Goal: Find specific page/section: Find specific page/section

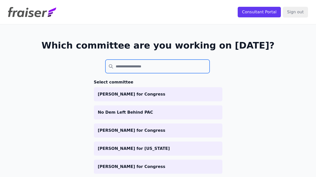
click at [180, 69] on input "search" at bounding box center [158, 67] width 105 height 14
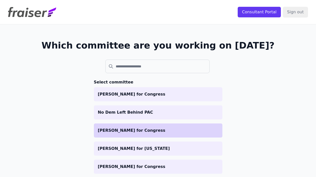
click at [156, 131] on p "[PERSON_NAME] for Congress" at bounding box center [158, 130] width 121 height 6
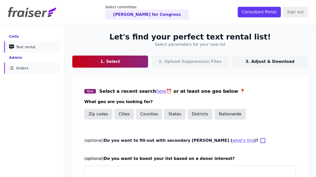
click at [40, 70] on link "List Icon Outline of bulleted list Orders" at bounding box center [32, 68] width 56 height 11
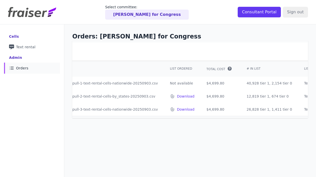
scroll to position [0, 107]
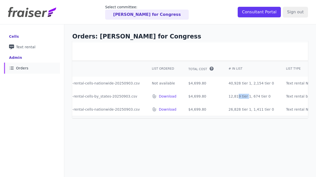
drag, startPoint x: 215, startPoint y: 96, endPoint x: 201, endPoint y: 96, distance: 14.3
click at [223, 96] on td "12,819 tier 1, 674 tier 0" at bounding box center [252, 96] width 58 height 13
copy td "12,819"
drag, startPoint x: 215, startPoint y: 108, endPoint x: 199, endPoint y: 108, distance: 16.1
click at [223, 108] on td "26,828 tier 1, 1,411 tier 0" at bounding box center [252, 109] width 58 height 13
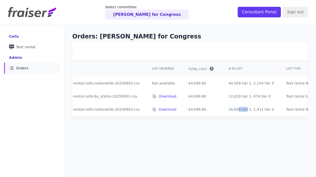
copy td "26,828"
